Goal: Information Seeking & Learning: Learn about a topic

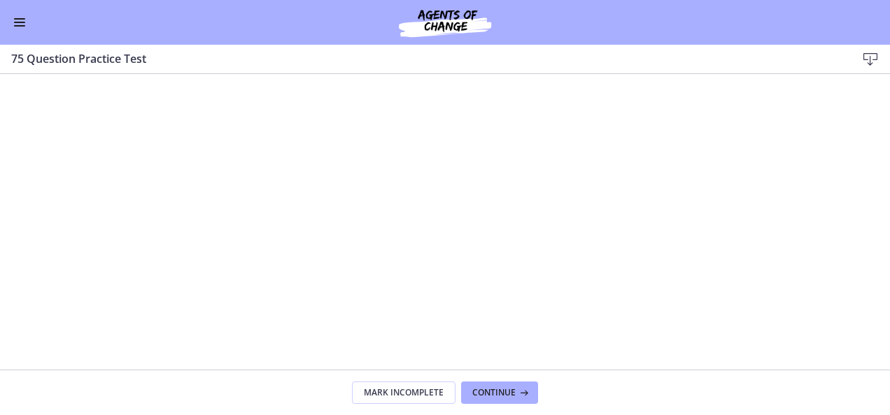
click at [18, 22] on span "Enable menu" at bounding box center [19, 22] width 11 height 1
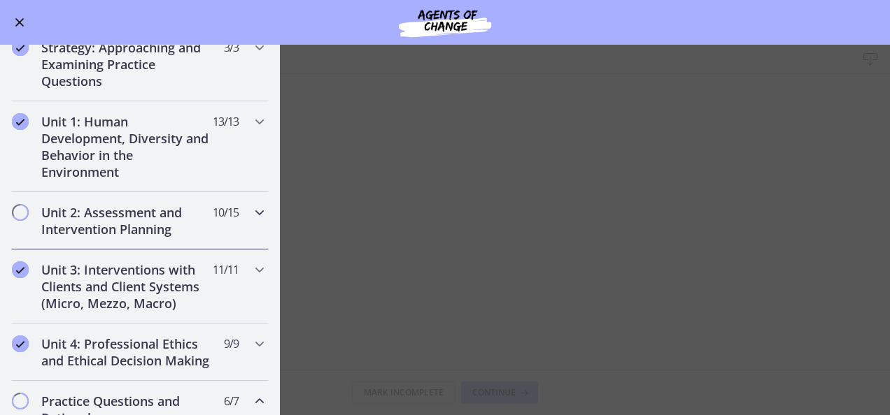
scroll to position [420, 0]
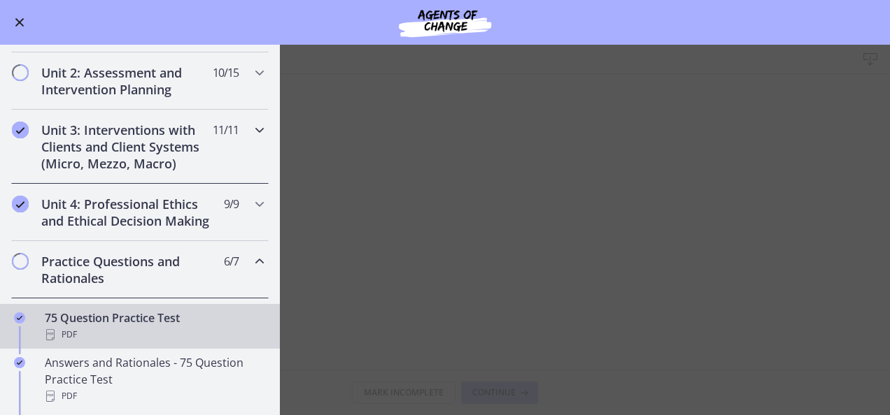
click at [136, 147] on h2 "Unit 3: Interventions with Clients and Client Systems (Micro, Mezzo, Macro)" at bounding box center [126, 147] width 171 height 50
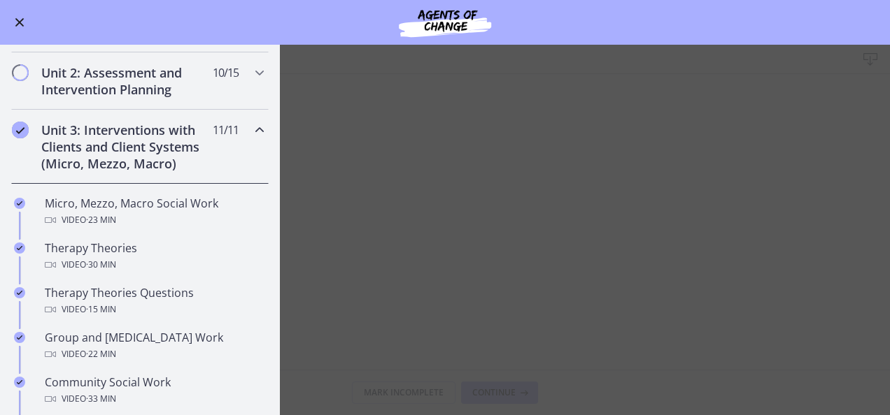
click at [729, 30] on div "Go to Dashboard" at bounding box center [445, 22] width 890 height 45
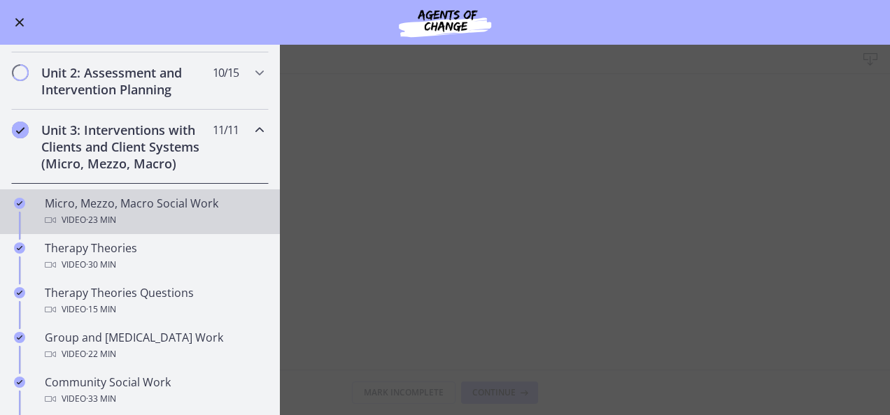
click at [154, 213] on div "Video · 23 min" at bounding box center [154, 220] width 218 height 17
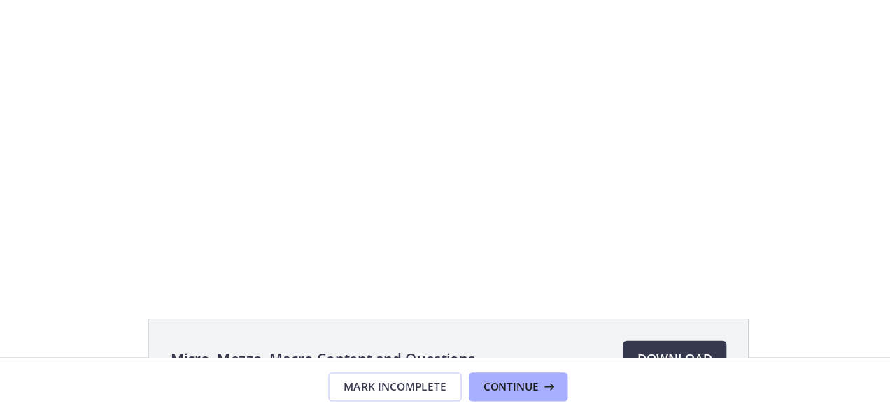
click at [69, 210] on div "Click for sound @keyframes VOLUME_SMALL_WAVE_FLASH { 0% { opacity: 0; } 33% { o…" at bounding box center [321, 95] width 890 height 234
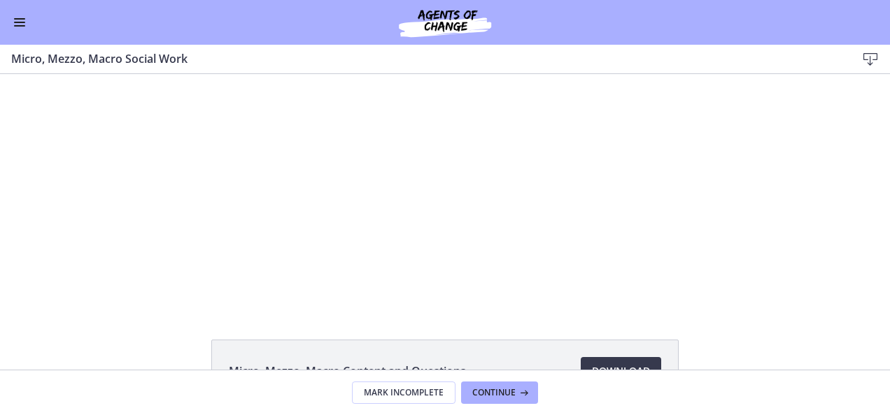
click at [185, 236] on div "Click for sound @keyframes VOLUME_SMALL_WAVE_FLASH { 0% { opacity: 0; } 33% { o…" at bounding box center [445, 191] width 890 height 234
click at [417, 207] on div at bounding box center [445, 191] width 464 height 234
click at [117, 253] on div "Click for sound @keyframes VOLUME_SMALL_WAVE_FLASH { 0% { opacity: 0; } 33% { o…" at bounding box center [445, 191] width 890 height 234
click at [120, 288] on div "Click for sound @keyframes VOLUME_SMALL_WAVE_FLASH { 0% { opacity: 0; } 33% { o…" at bounding box center [445, 191] width 890 height 234
click at [301, 236] on div at bounding box center [445, 191] width 464 height 234
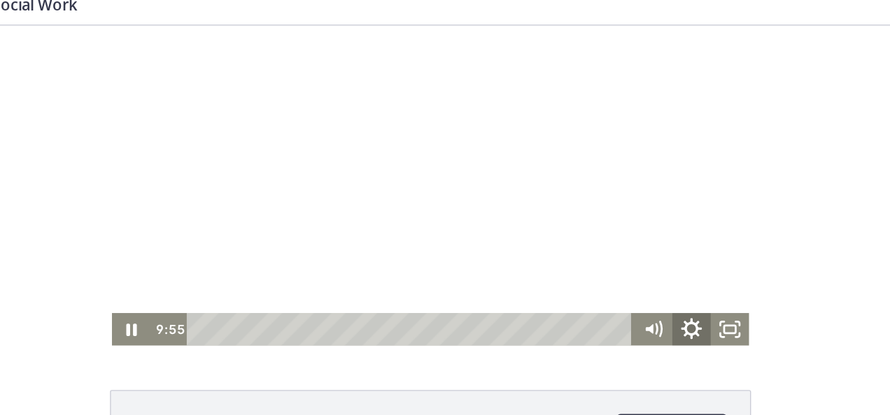
click at [456, 250] on icon "Show settings menu" at bounding box center [456, 247] width 34 height 29
click at [456, 250] on icon "Hide settings menu" at bounding box center [456, 247] width 34 height 29
click at [451, 241] on icon "Show settings menu" at bounding box center [455, 245] width 15 height 15
click at [451, 241] on icon "Hide settings menu" at bounding box center [456, 246] width 13 height 13
click at [451, 241] on icon "Show settings menu" at bounding box center [455, 245] width 15 height 15
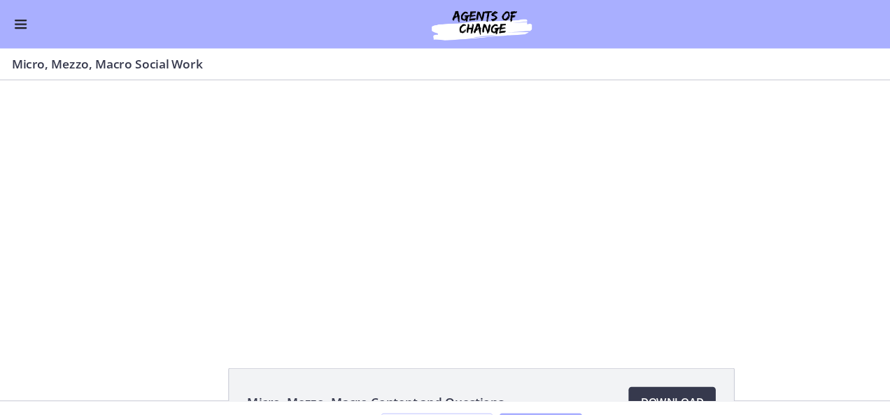
click at [193, 234] on div "Click for sound @keyframes VOLUME_SMALL_WAVE_FLASH { 0% { opacity: 0; } 33% { o…" at bounding box center [445, 197] width 890 height 234
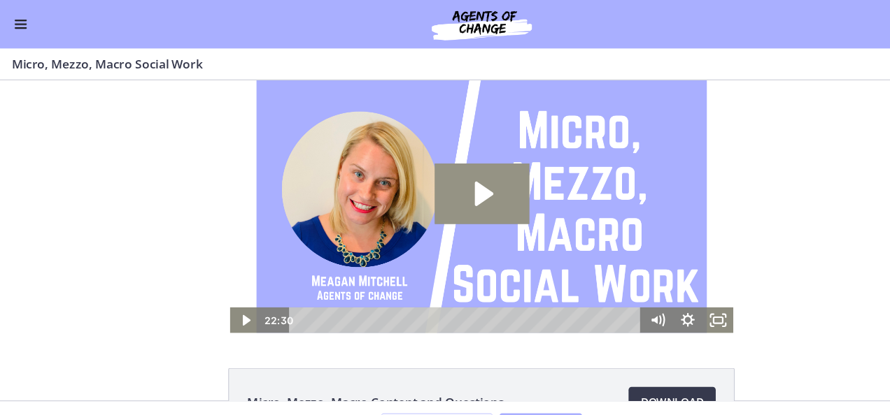
click at [438, 192] on icon "Play Video: cbe5fj9t4o1cl02sigfg.mp4" at bounding box center [446, 184] width 17 height 22
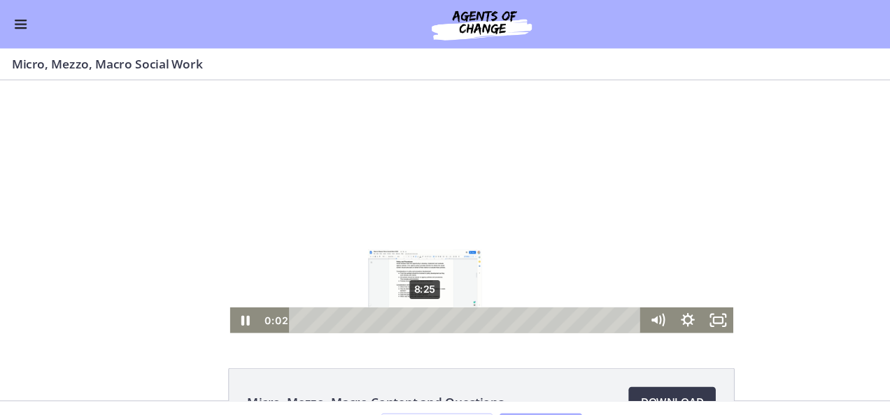
click at [387, 299] on div "8:25" at bounding box center [431, 302] width 308 height 24
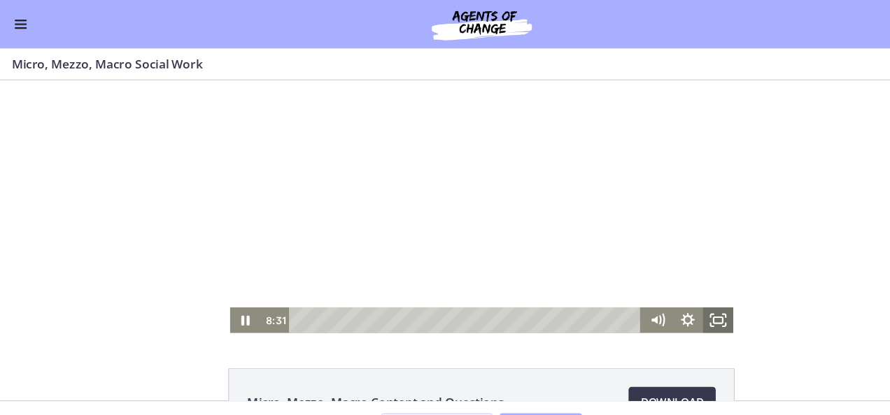
drag, startPoint x: 658, startPoint y: 308, endPoint x: 715, endPoint y: 459, distance: 161.6
click at [658, 308] on icon "Fullscreen" at bounding box center [663, 302] width 28 height 24
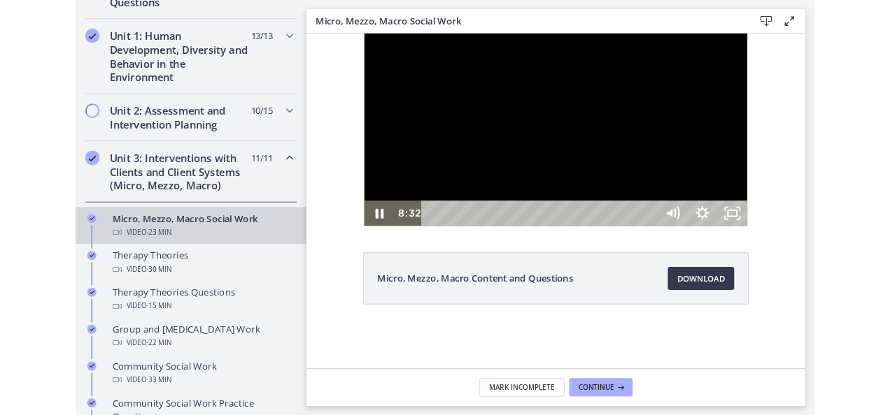
scroll to position [422, 0]
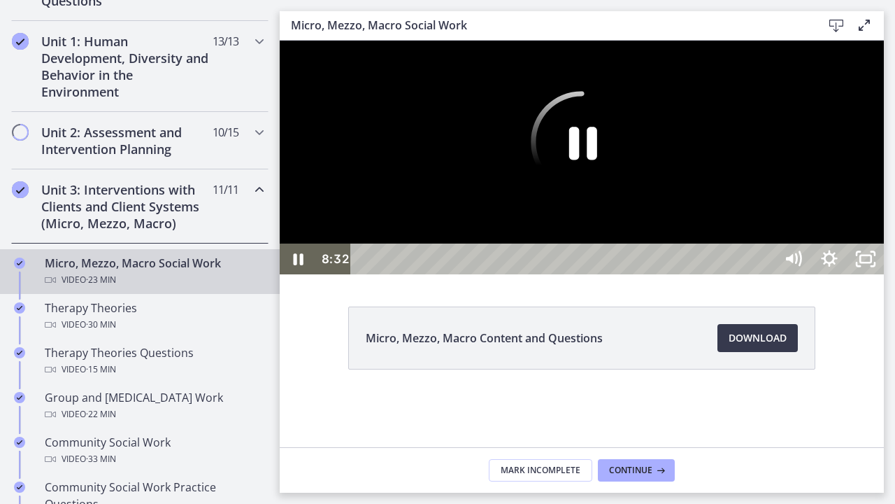
click at [884, 274] on div at bounding box center [582, 158] width 604 height 234
click at [280, 41] on button "Play Video: cbe5fj9t4o1cl02sigfg.mp4" at bounding box center [280, 41] width 1 height 1
click at [851, 278] on icon "Show settings menu" at bounding box center [829, 259] width 43 height 37
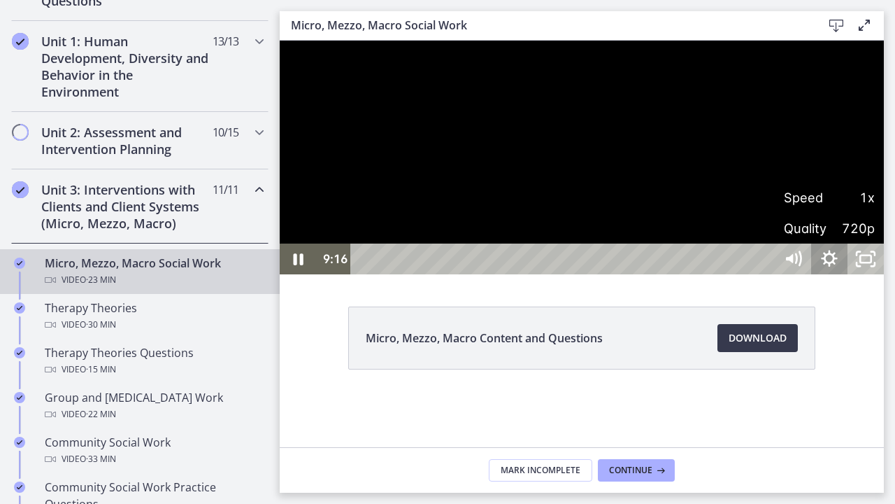
click at [829, 213] on span "Speed" at bounding box center [806, 197] width 45 height 31
click at [884, 121] on label "1.25x" at bounding box center [829, 105] width 109 height 32
click at [855, 274] on div at bounding box center [582, 158] width 604 height 234
click at [884, 274] on div at bounding box center [582, 158] width 604 height 234
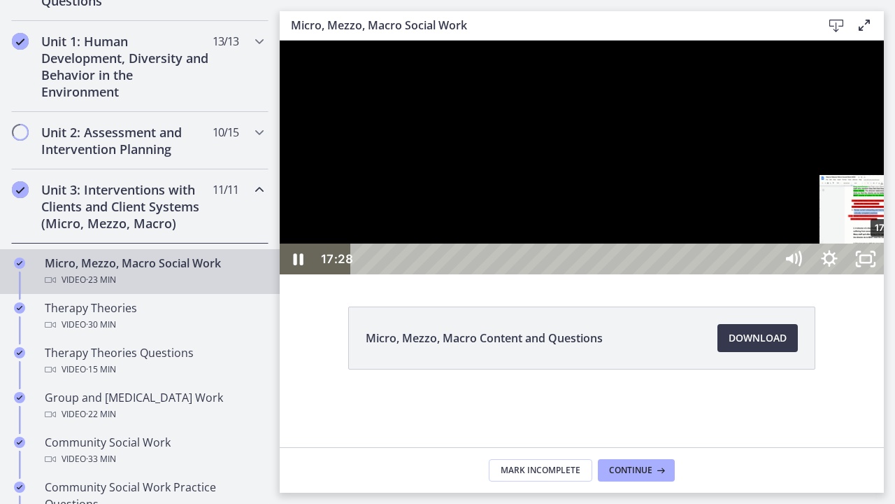
click at [766, 274] on div "17:04" at bounding box center [565, 258] width 402 height 31
click at [848, 274] on icon "Show settings menu" at bounding box center [829, 258] width 36 height 31
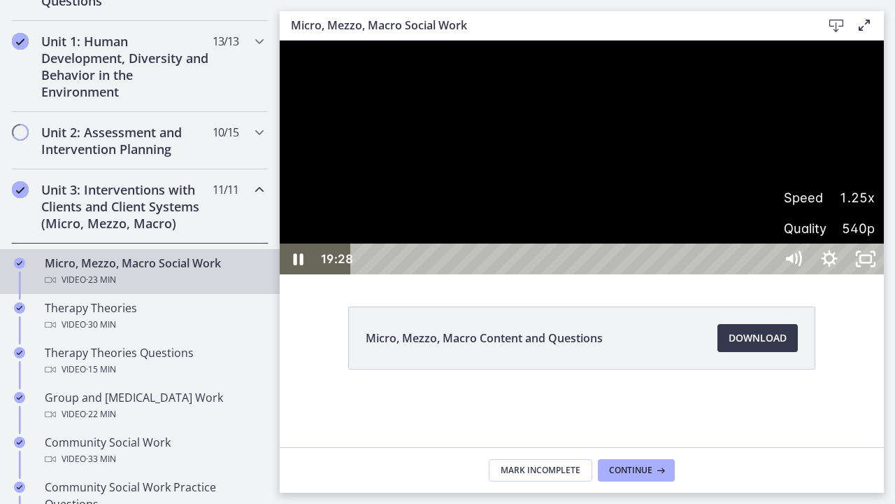
click at [829, 213] on span "Speed" at bounding box center [806, 197] width 45 height 31
click at [884, 152] on label "1.5x" at bounding box center [829, 136] width 109 height 32
click at [851, 278] on icon "Show settings menu" at bounding box center [829, 259] width 43 height 37
click at [829, 213] on span "Speed" at bounding box center [806, 197] width 45 height 31
click at [884, 121] on label "1.25x" at bounding box center [829, 105] width 109 height 32
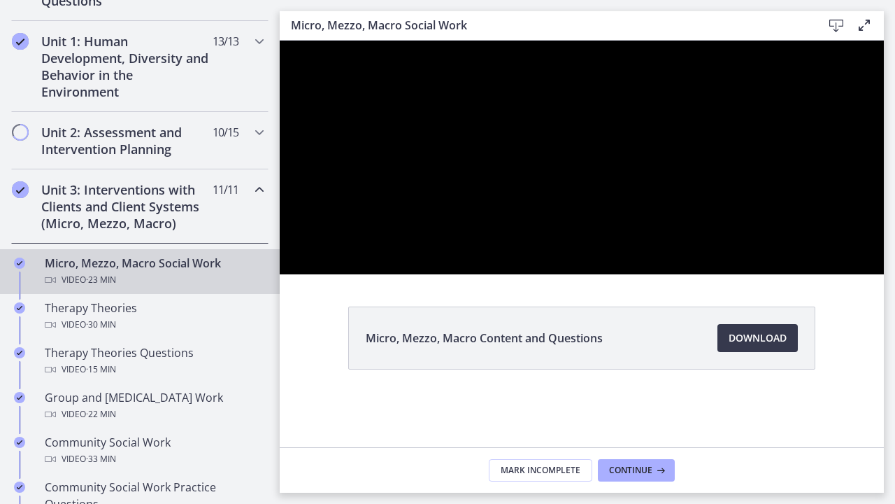
click at [884, 157] on div at bounding box center [582, 158] width 604 height 234
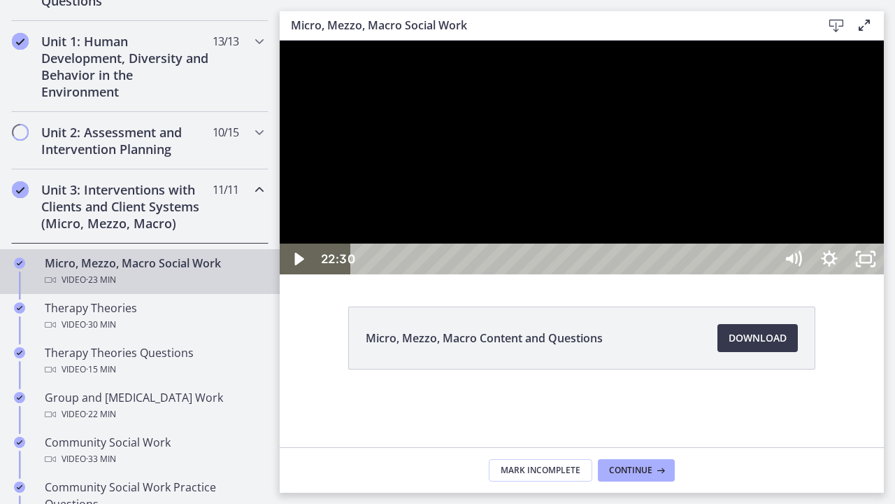
click at [884, 274] on div at bounding box center [582, 158] width 604 height 234
click at [301, 278] on icon "Play Video" at bounding box center [299, 259] width 43 height 37
click at [301, 274] on icon "Play Video" at bounding box center [299, 258] width 36 height 31
click at [884, 274] on div at bounding box center [582, 158] width 604 height 234
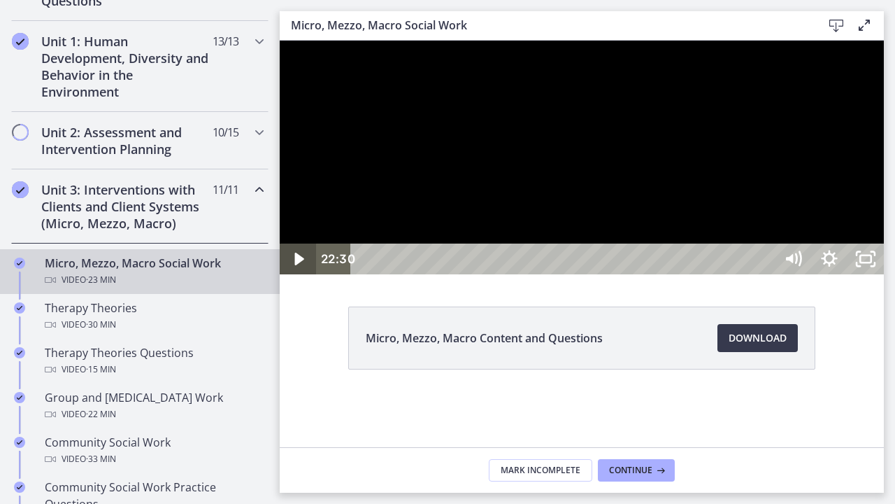
click at [306, 274] on icon "Play Video" at bounding box center [299, 258] width 36 height 31
click at [297, 265] on icon "Play Video" at bounding box center [298, 258] width 9 height 13
click at [884, 274] on icon "Unfullscreen" at bounding box center [866, 258] width 36 height 31
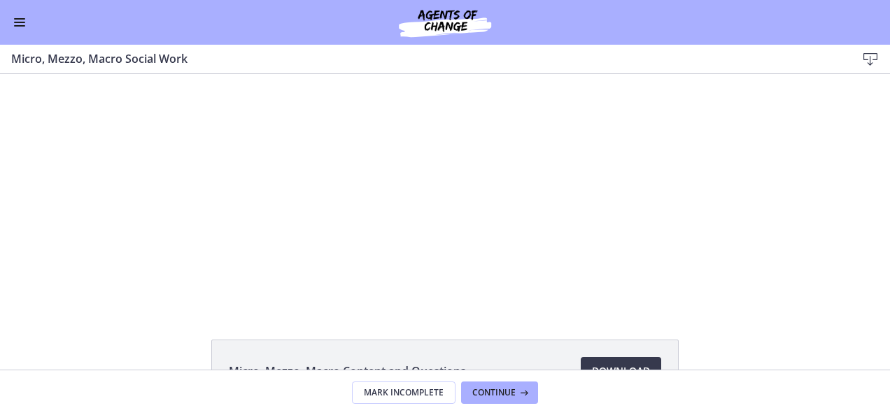
scroll to position [418, 0]
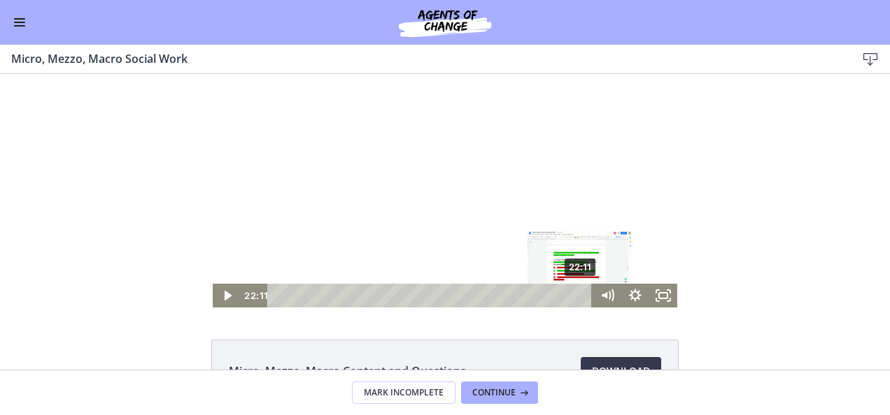
click at [576, 298] on div "Playbar" at bounding box center [580, 296] width 8 height 8
click at [225, 293] on icon "Play Video" at bounding box center [228, 296] width 34 height 29
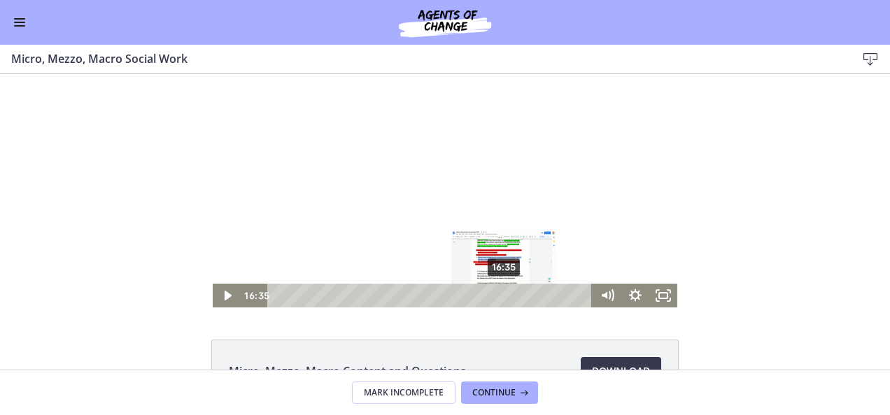
click at [499, 294] on div "16:35" at bounding box center [431, 296] width 308 height 24
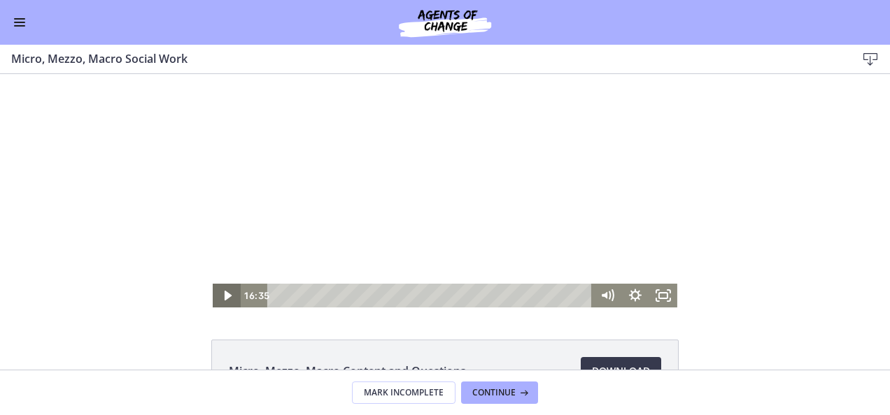
click at [222, 299] on icon "Play Video" at bounding box center [228, 296] width 28 height 24
click at [222, 299] on icon "Play Video" at bounding box center [228, 296] width 34 height 29
click at [285, 298] on div "0:59" at bounding box center [431, 296] width 308 height 24
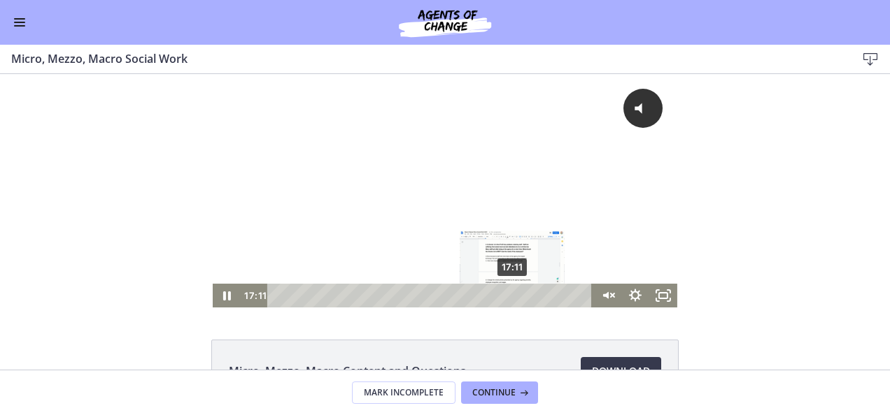
click at [508, 294] on div "17:11" at bounding box center [431, 296] width 308 height 24
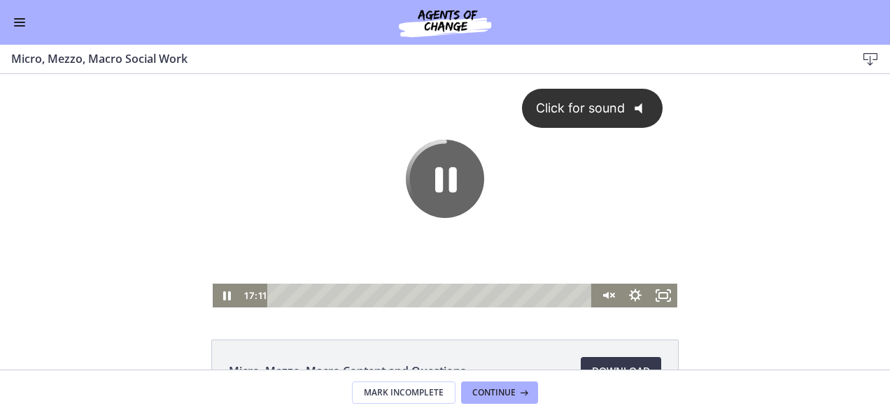
click at [625, 112] on icon "@keyframes VOLUME_SMALL_WAVE_FLASH { 0% { opacity: 0; } 33% { opacity: 1; } 66%…" at bounding box center [643, 108] width 37 height 37
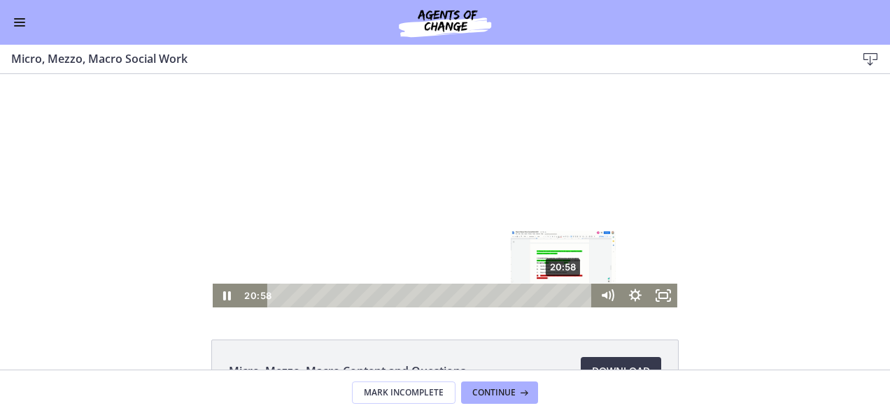
click at [559, 295] on div "20:58" at bounding box center [431, 296] width 308 height 24
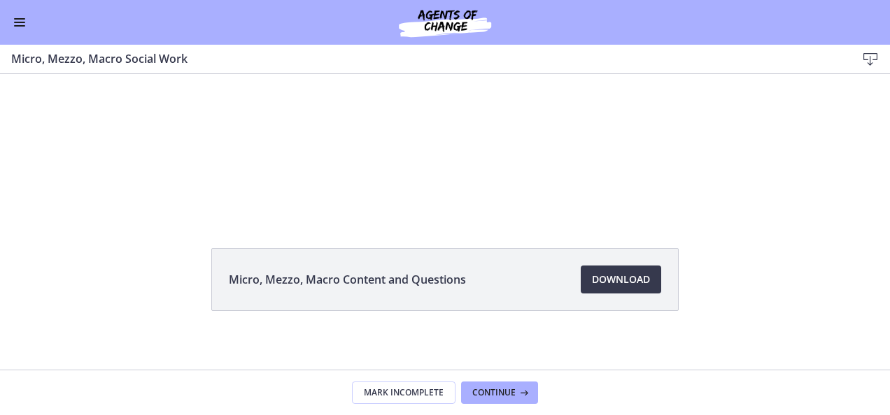
scroll to position [92, 0]
click at [490, 388] on span "Continue" at bounding box center [493, 392] width 43 height 11
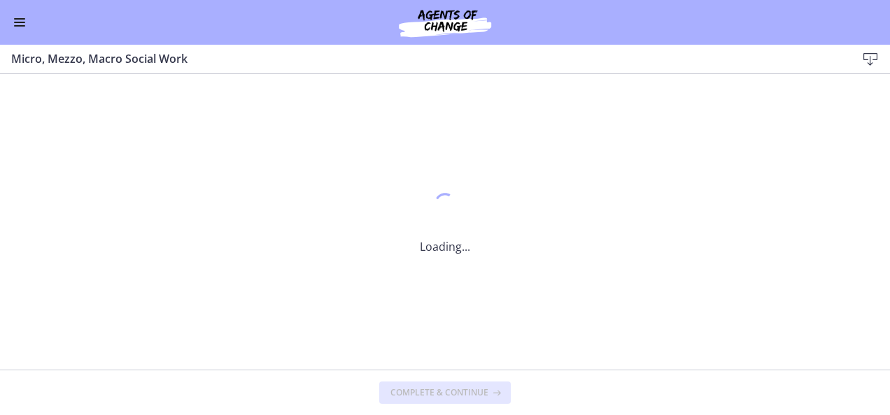
scroll to position [0, 0]
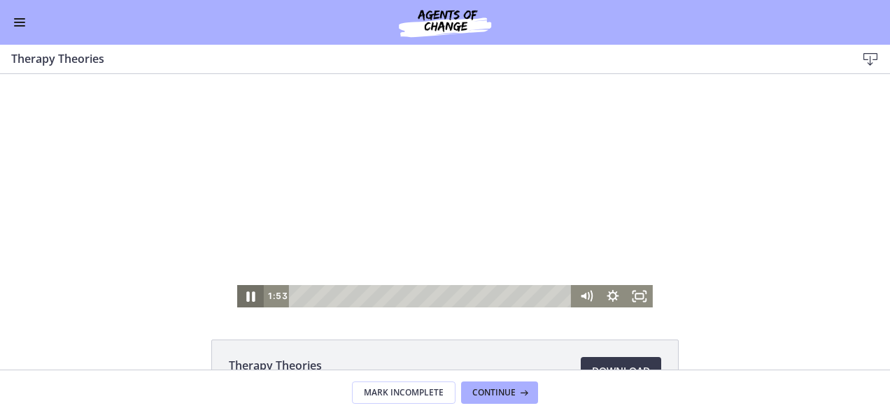
click at [245, 294] on icon "Pause" at bounding box center [250, 296] width 32 height 27
click at [248, 294] on icon "Play Video" at bounding box center [252, 296] width 8 height 11
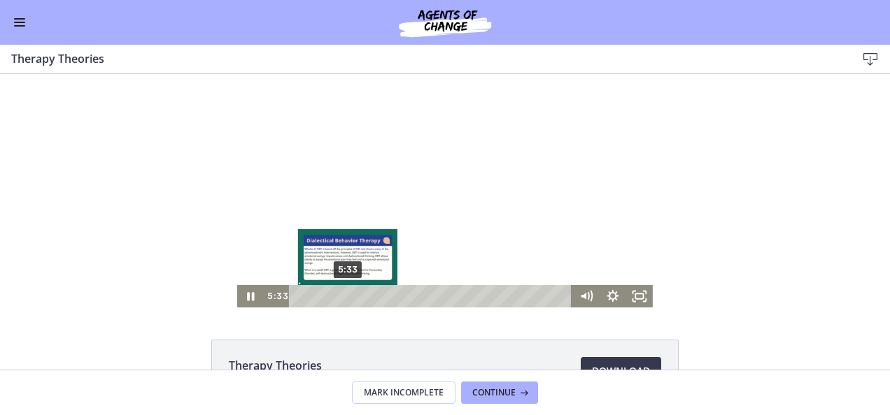
click at [343, 296] on div "5:33" at bounding box center [433, 296] width 268 height 22
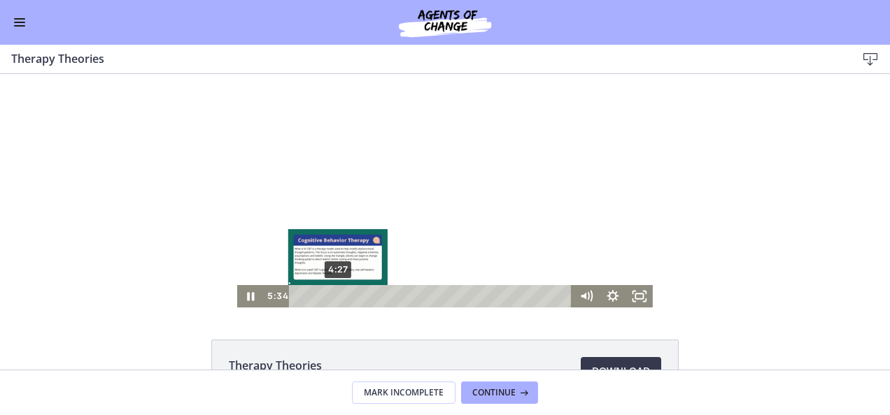
click at [333, 298] on div "4:27" at bounding box center [433, 296] width 268 height 22
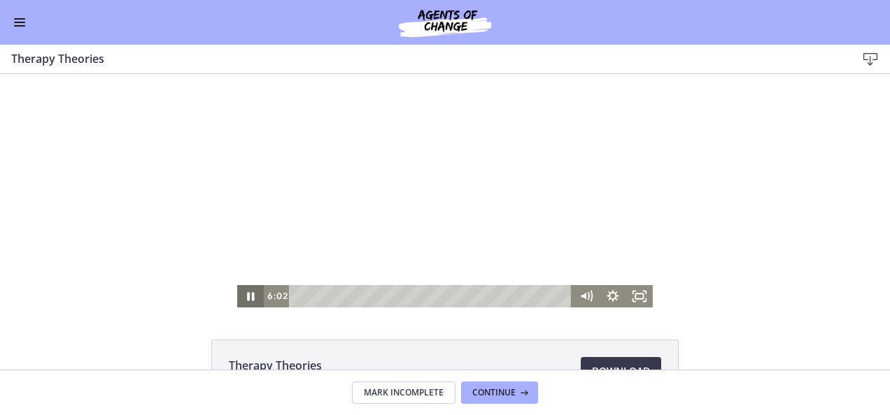
click at [240, 300] on icon "Pause" at bounding box center [250, 296] width 27 height 22
click at [237, 285] on button "Play Video" at bounding box center [250, 296] width 27 height 22
click at [237, 285] on button "Pause" at bounding box center [250, 296] width 27 height 22
click at [237, 285] on button "Play Video" at bounding box center [250, 296] width 27 height 22
click at [237, 285] on button "Pause" at bounding box center [250, 296] width 27 height 22
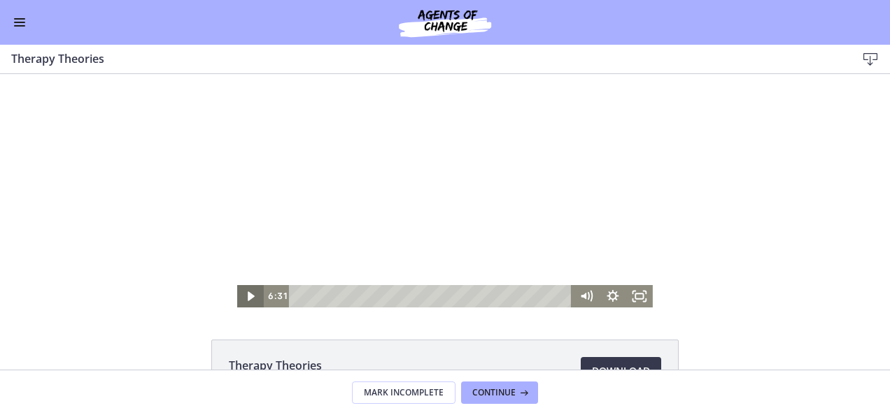
click at [241, 301] on icon "Play Video" at bounding box center [251, 296] width 27 height 22
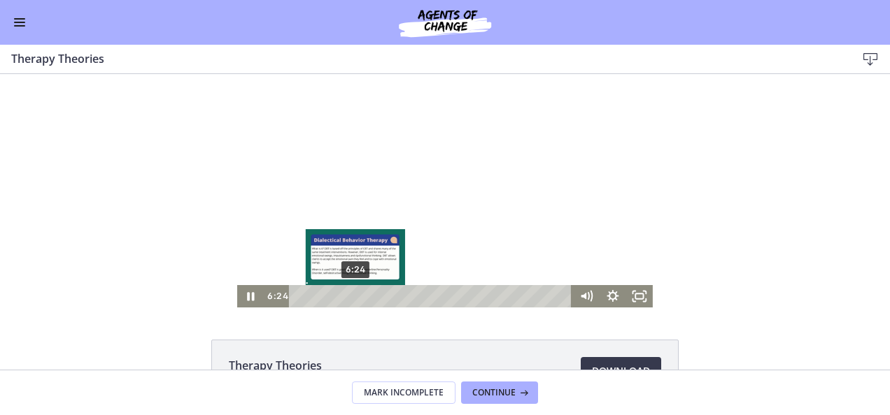
click at [350, 299] on div "6:24" at bounding box center [433, 296] width 268 height 22
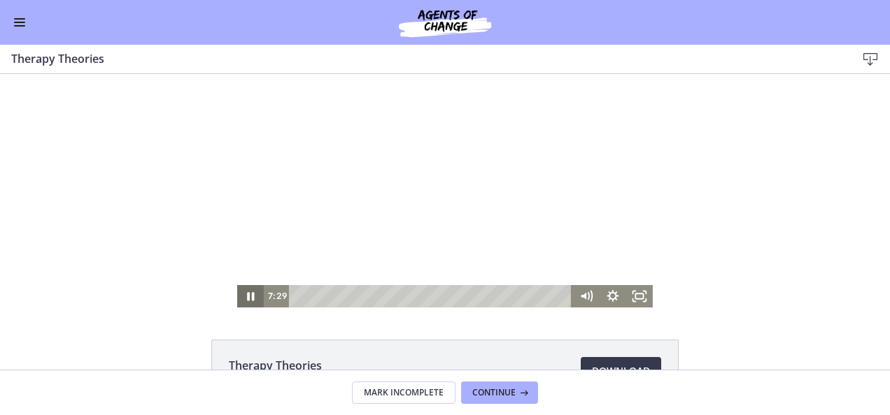
click at [247, 297] on icon "Pause" at bounding box center [250, 296] width 7 height 8
click at [242, 297] on icon "Play Video" at bounding box center [251, 296] width 27 height 22
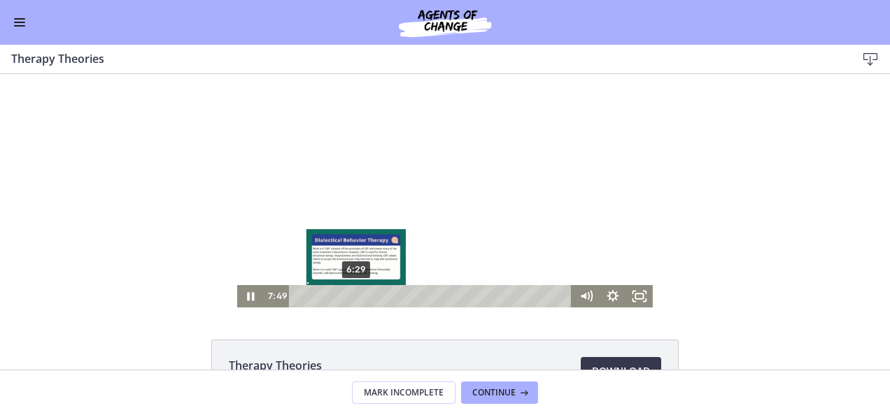
click at [351, 296] on div "6:29" at bounding box center [433, 296] width 268 height 22
click at [357, 298] on div "7:11" at bounding box center [433, 296] width 268 height 22
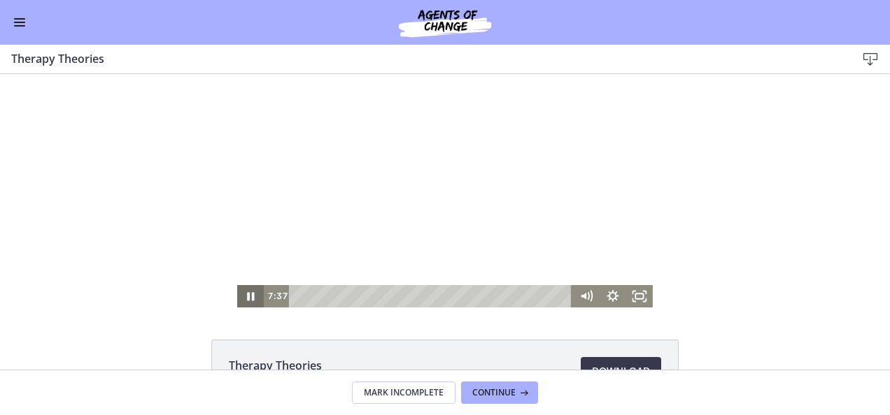
click at [245, 295] on icon "Pause" at bounding box center [250, 296] width 27 height 22
click at [248, 295] on icon "Play Video" at bounding box center [251, 296] width 7 height 9
click at [245, 295] on icon "Pause" at bounding box center [250, 296] width 32 height 27
click at [248, 295] on icon "Play Video" at bounding box center [252, 296] width 8 height 11
click at [245, 295] on icon "Pause" at bounding box center [250, 296] width 27 height 22
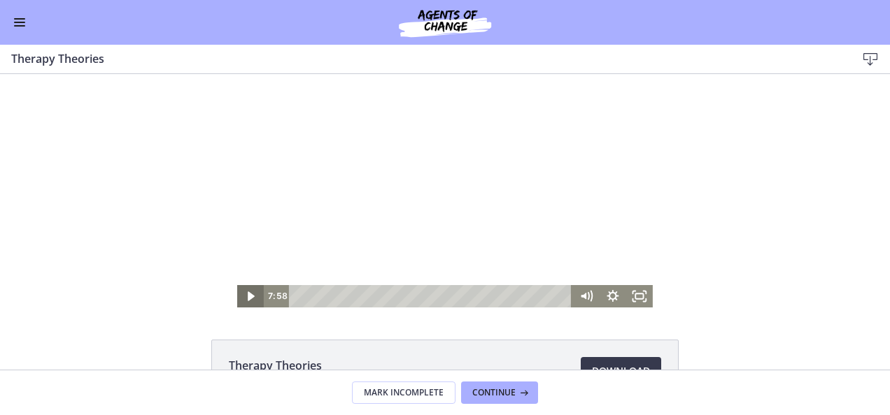
click at [248, 295] on icon "Play Video" at bounding box center [251, 296] width 7 height 9
click at [245, 295] on icon "Pause" at bounding box center [250, 296] width 32 height 27
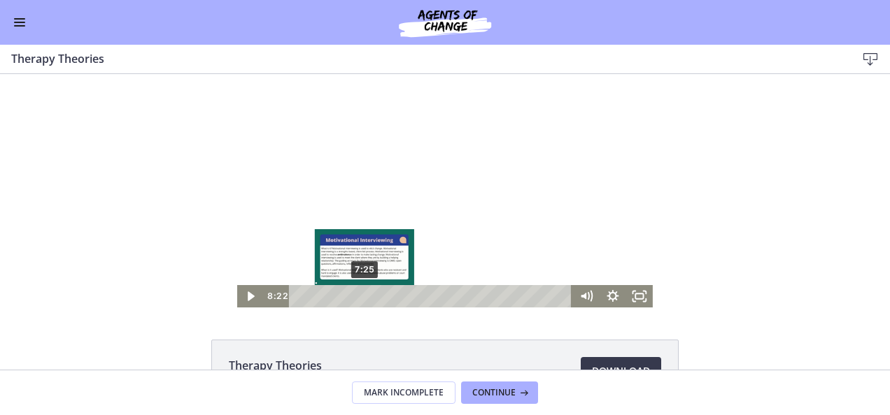
click at [359, 299] on div "7:25" at bounding box center [433, 296] width 268 height 22
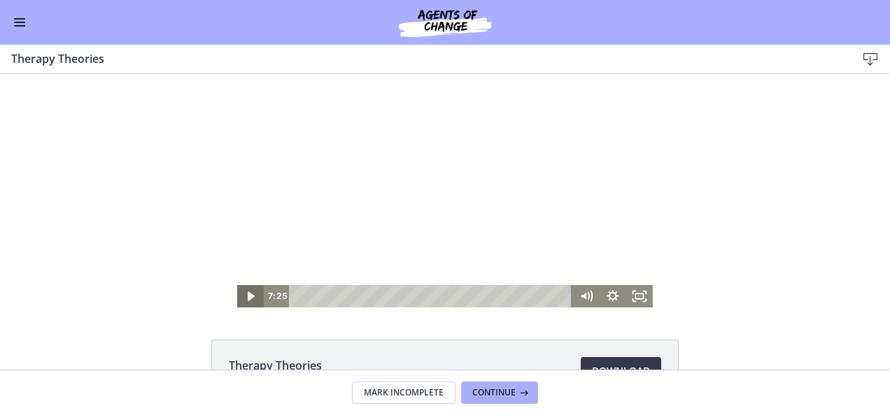
click at [248, 294] on icon "Play Video" at bounding box center [251, 296] width 7 height 9
click at [246, 294] on icon "Pause" at bounding box center [250, 297] width 8 height 10
click at [248, 294] on icon "Play Video" at bounding box center [251, 296] width 7 height 9
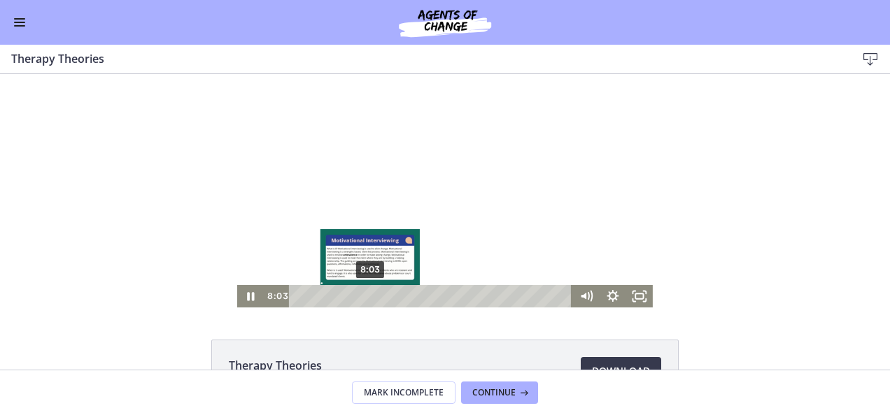
click at [365, 298] on div "8:03" at bounding box center [433, 296] width 268 height 22
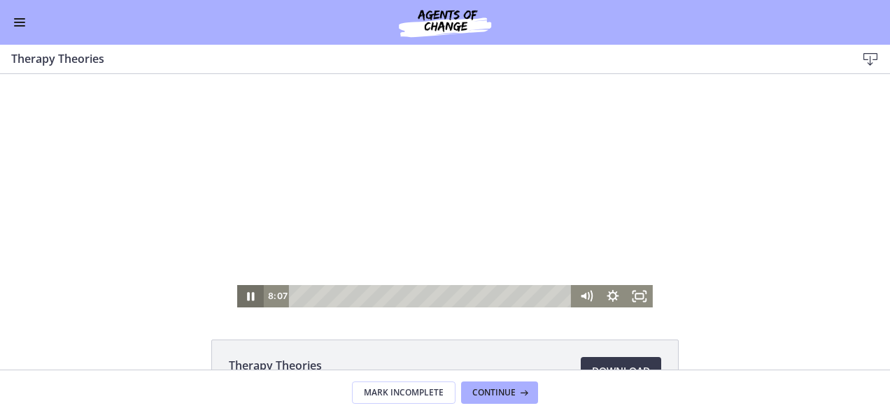
click at [245, 297] on icon "Pause" at bounding box center [250, 296] width 27 height 22
click at [248, 297] on icon "Play Video" at bounding box center [251, 296] width 7 height 9
click at [245, 297] on icon "Pause" at bounding box center [250, 296] width 32 height 27
click at [248, 297] on icon "Play Video" at bounding box center [252, 296] width 8 height 11
click at [245, 297] on icon "Pause" at bounding box center [250, 296] width 27 height 22
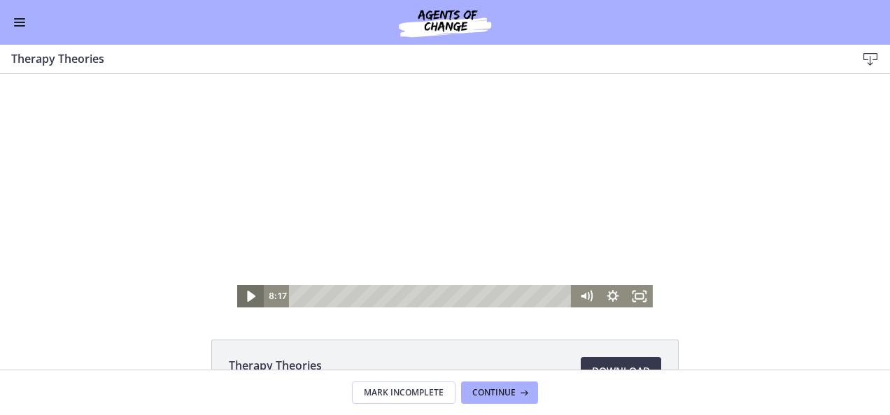
click at [248, 295] on icon "Play Video" at bounding box center [252, 296] width 8 height 11
click at [245, 295] on icon "Pause" at bounding box center [250, 296] width 32 height 27
click at [248, 295] on icon "Play Video" at bounding box center [252, 296] width 8 height 11
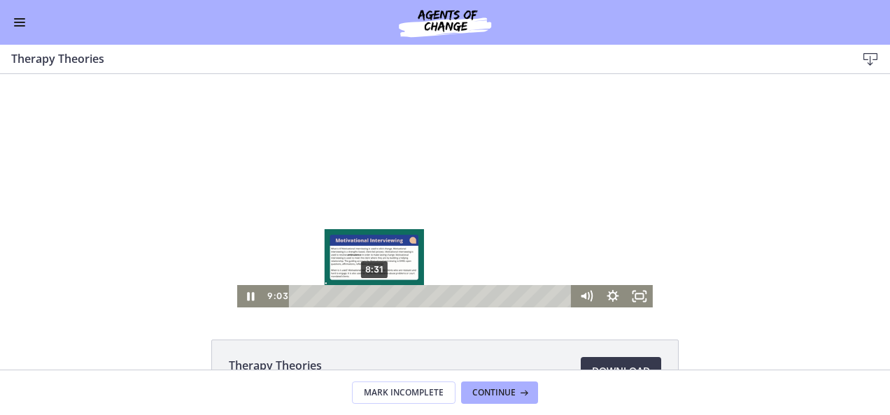
click at [369, 299] on div "8:31" at bounding box center [433, 296] width 268 height 22
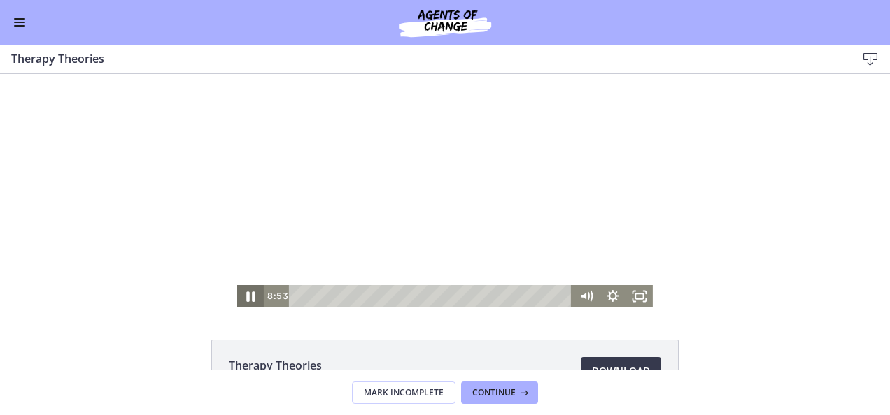
click at [242, 304] on icon "Pause" at bounding box center [250, 296] width 32 height 27
click at [242, 304] on icon "Play Video" at bounding box center [252, 296] width 32 height 27
click at [242, 304] on icon "Pause" at bounding box center [250, 296] width 27 height 22
